Goal: Register for event/course

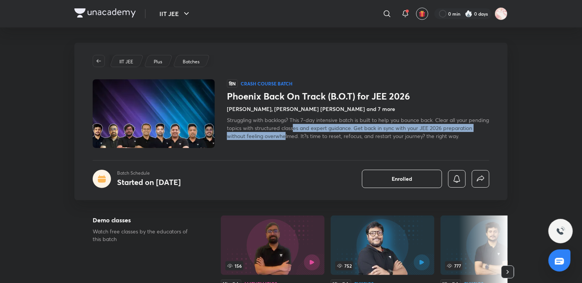
drag, startPoint x: 316, startPoint y: 128, endPoint x: 316, endPoint y: 132, distance: 4.2
click at [316, 132] on span "Struggling with backlogs? This 7-day intensive batch is built to help you bounc…" at bounding box center [358, 127] width 262 height 23
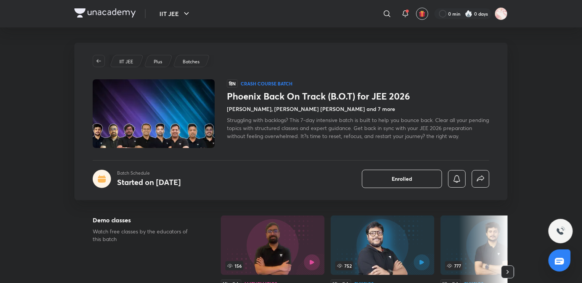
click at [336, 135] on span "Struggling with backlogs? This 7-day intensive batch is built to help you bounc…" at bounding box center [358, 127] width 262 height 23
click at [294, 123] on span "Struggling with backlogs? This 7-day intensive batch is built to help you bounc…" at bounding box center [358, 127] width 262 height 23
